Goal: Information Seeking & Learning: Learn about a topic

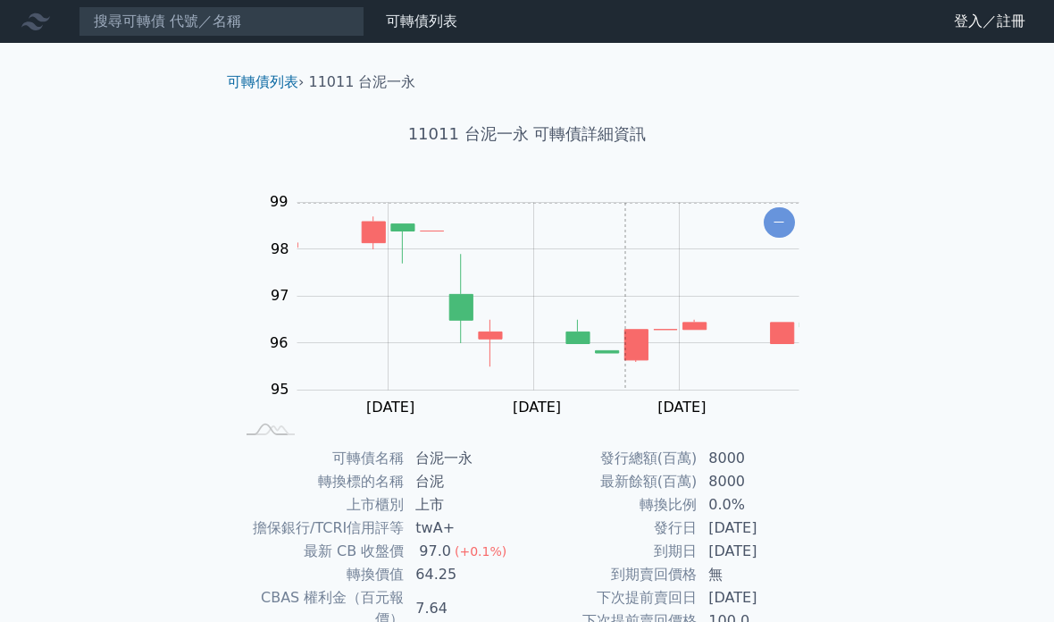
click at [760, 124] on h1 "11011 台泥一永 可轉債詳細資訊" at bounding box center [527, 133] width 629 height 25
click at [635, 165] on div "11011 台泥一永 可轉債詳細資訊" at bounding box center [527, 134] width 629 height 82
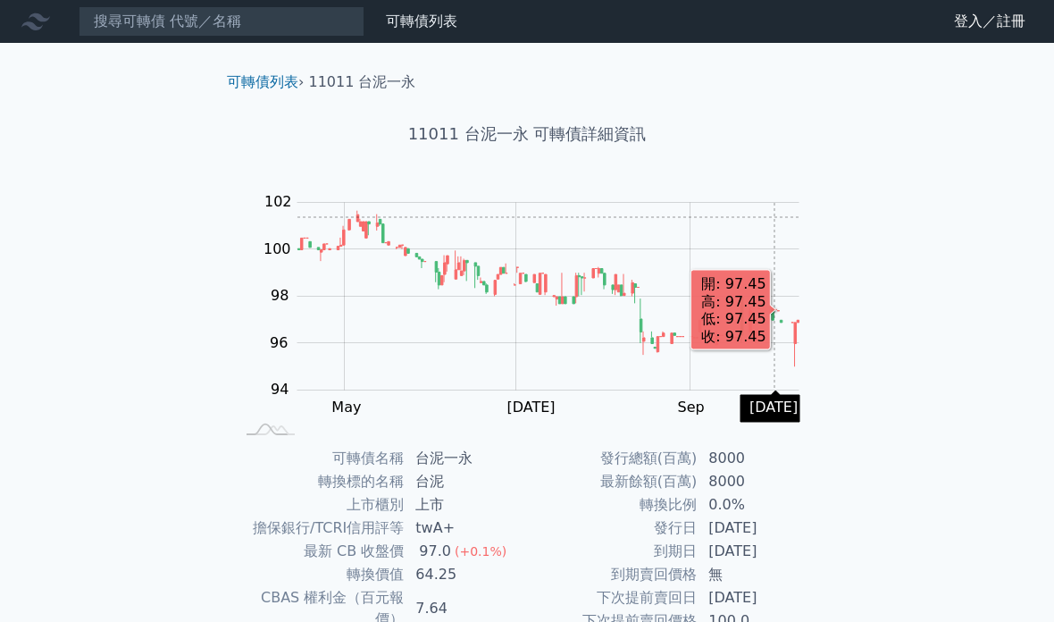
click at [745, 123] on h1 "11011 台泥一永 可轉債詳細資訊" at bounding box center [527, 133] width 629 height 25
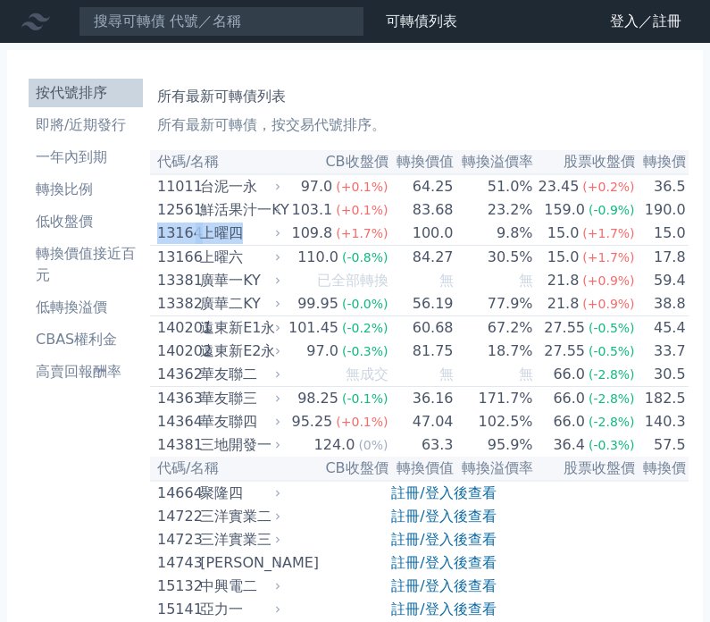
click at [649, 239] on td "15.0" at bounding box center [661, 234] width 51 height 24
click at [590, 194] on span "(+0.2%)" at bounding box center [608, 187] width 52 height 14
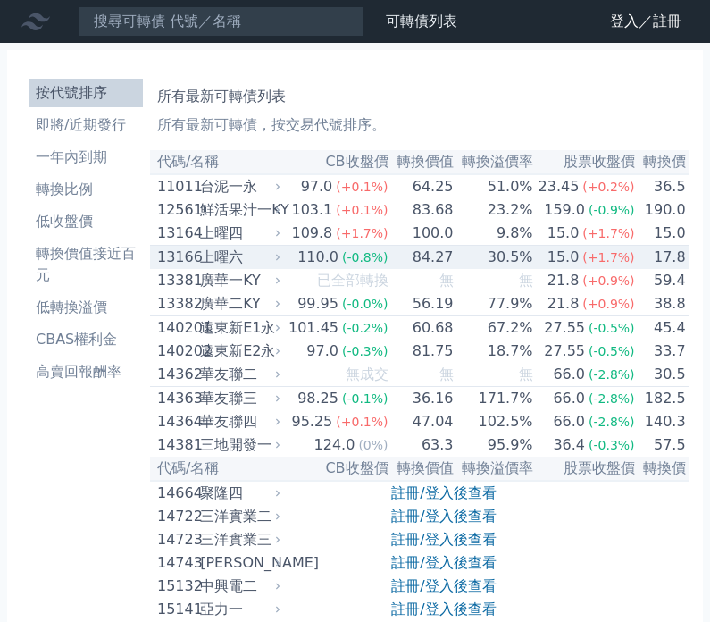
click at [235, 268] on div "上曜六" at bounding box center [238, 257] width 77 height 21
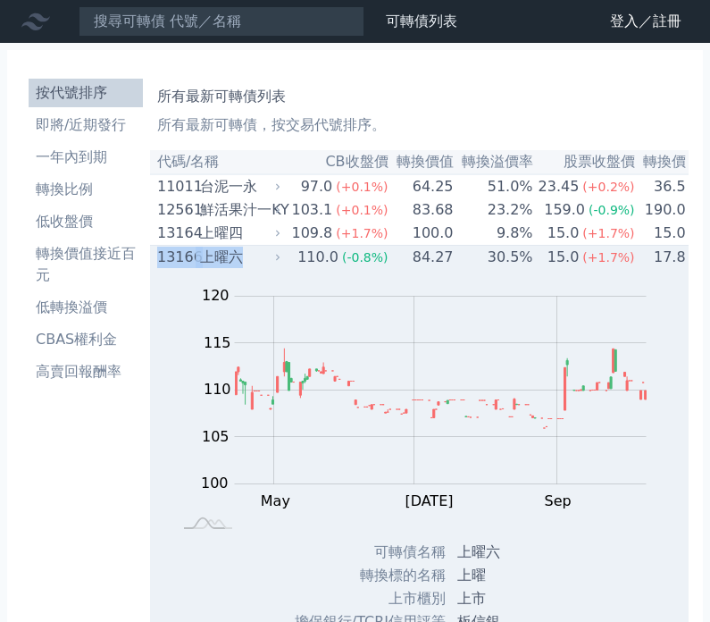
copy div "13166 上曜六"
